Goal: Communication & Community: Connect with others

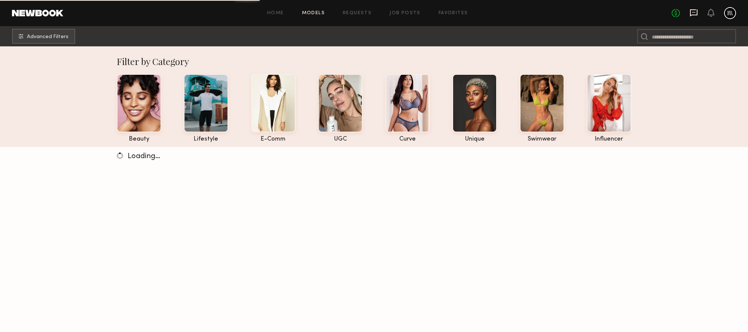
scroll to position [3, 0]
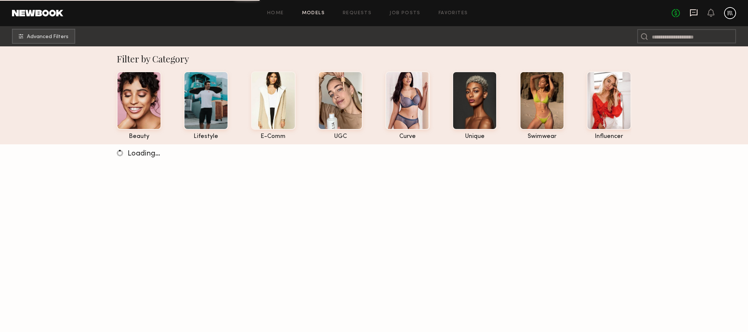
click at [696, 14] on icon at bounding box center [693, 12] width 7 height 7
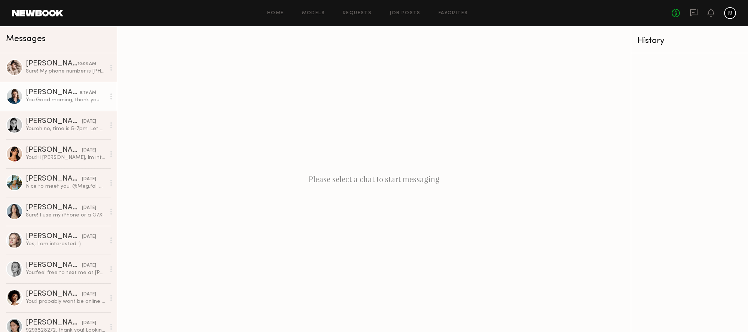
click at [50, 99] on div "You: Good morning, thank you. Looking forward." at bounding box center [66, 100] width 80 height 7
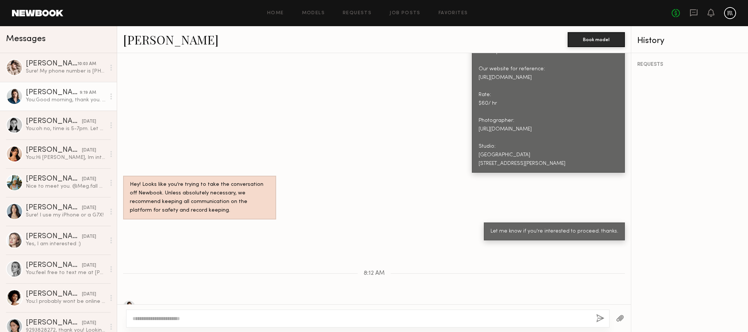
scroll to position [473, 0]
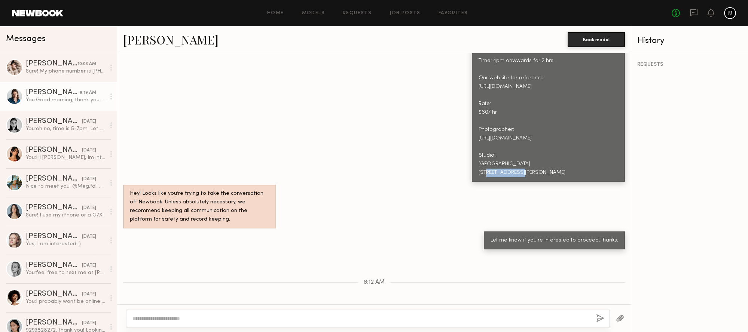
drag, startPoint x: 507, startPoint y: 153, endPoint x: 474, endPoint y: 153, distance: 32.9
click at [474, 153] on div "Hi [PERSON_NAME], Below is the Shoot details. it will be an e-com shoot, clean …" at bounding box center [548, 87] width 153 height 190
copy div "Elsker Studio"
click at [68, 72] on div "Sure! My phone number is [PHONE_NUMBER]" at bounding box center [66, 71] width 80 height 7
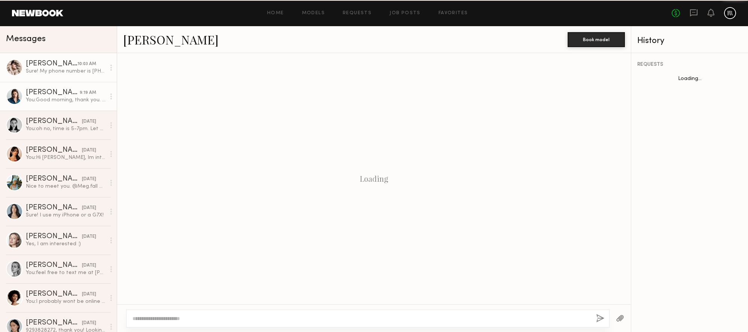
scroll to position [899, 0]
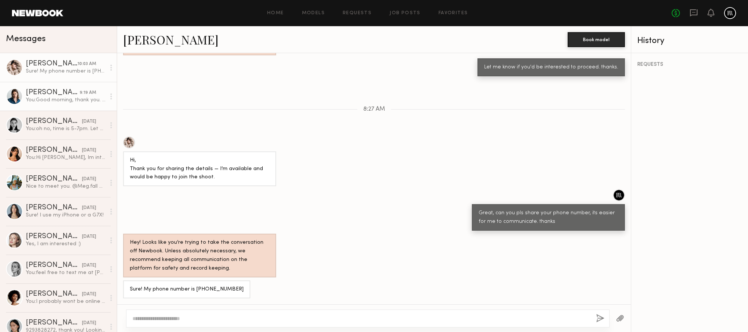
click at [73, 97] on div "You: Good morning, thank you. Looking forward." at bounding box center [66, 100] width 80 height 7
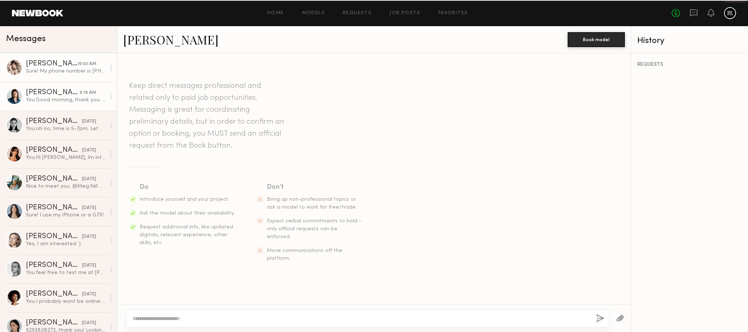
scroll to position [573, 0]
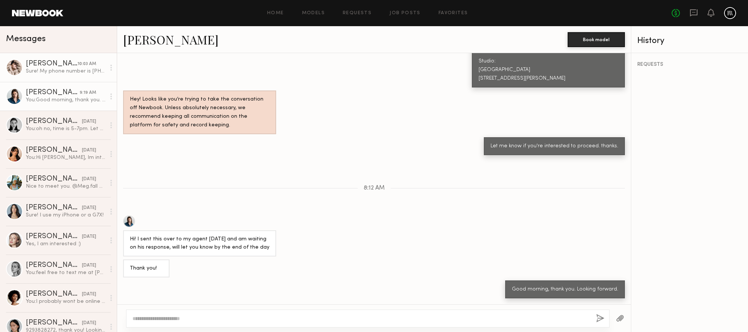
click at [75, 70] on div "Sure! My phone number is [PHONE_NUMBER]" at bounding box center [66, 71] width 80 height 7
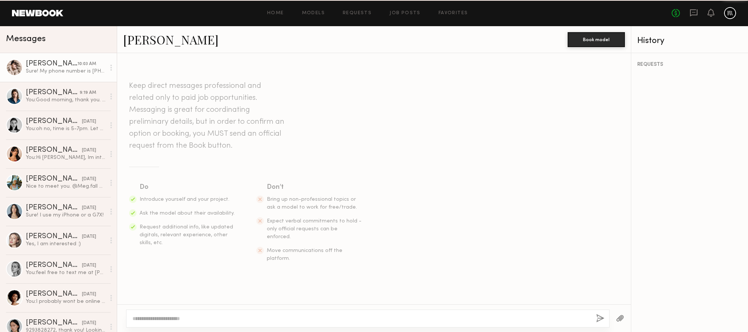
scroll to position [899, 0]
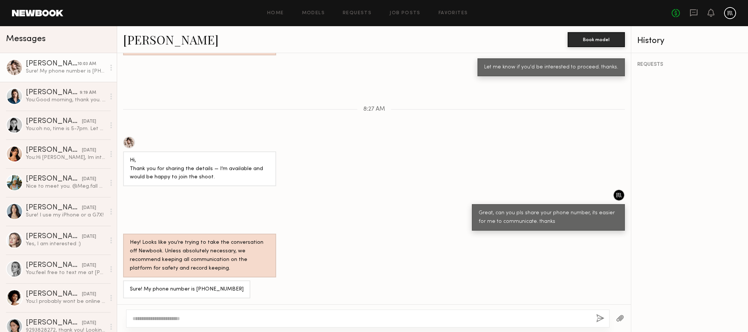
click at [154, 42] on link "[PERSON_NAME]" at bounding box center [170, 39] width 95 height 16
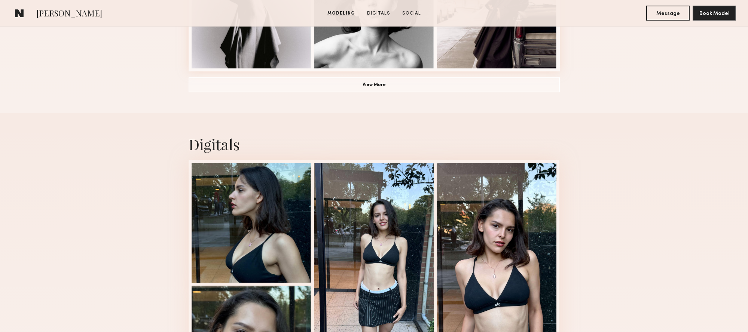
scroll to position [747, 0]
